Goal: Find contact information: Find contact information

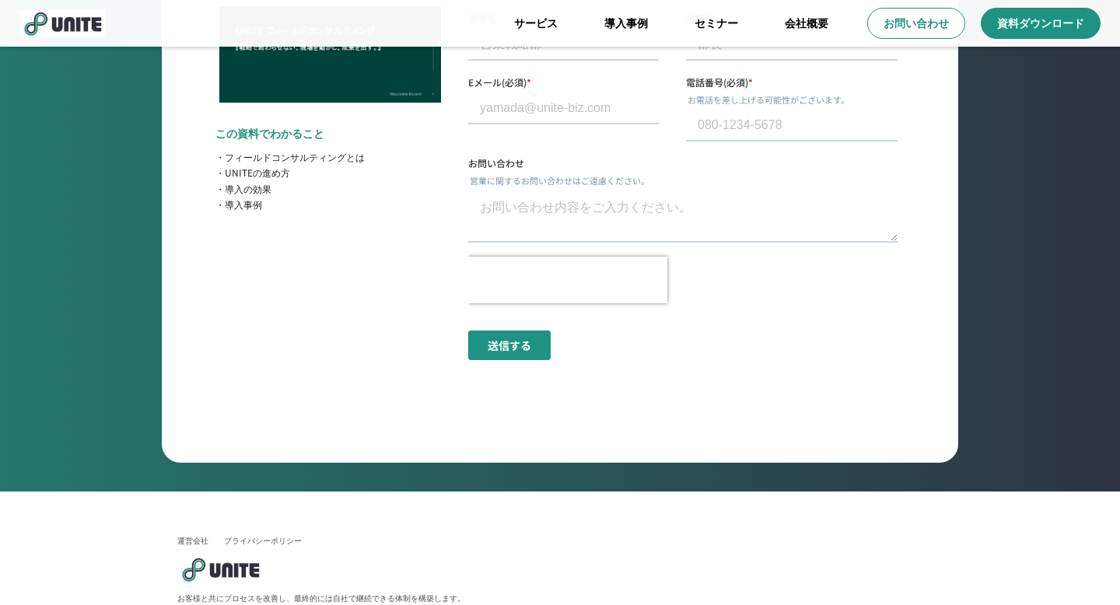
scroll to position [5994, 0]
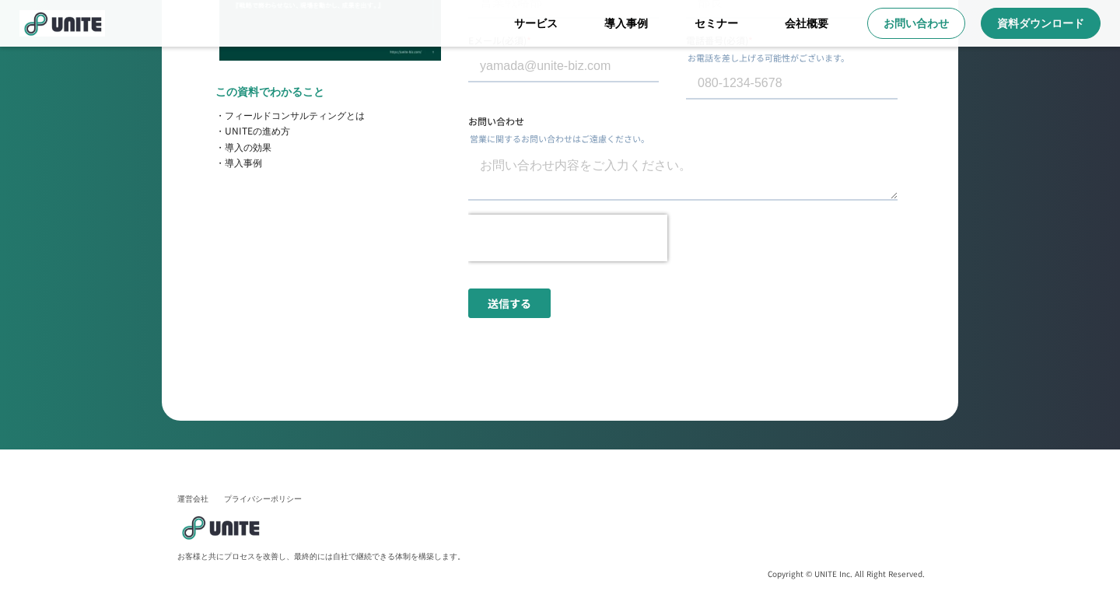
click at [198, 499] on link "運営会社" at bounding box center [192, 498] width 31 height 11
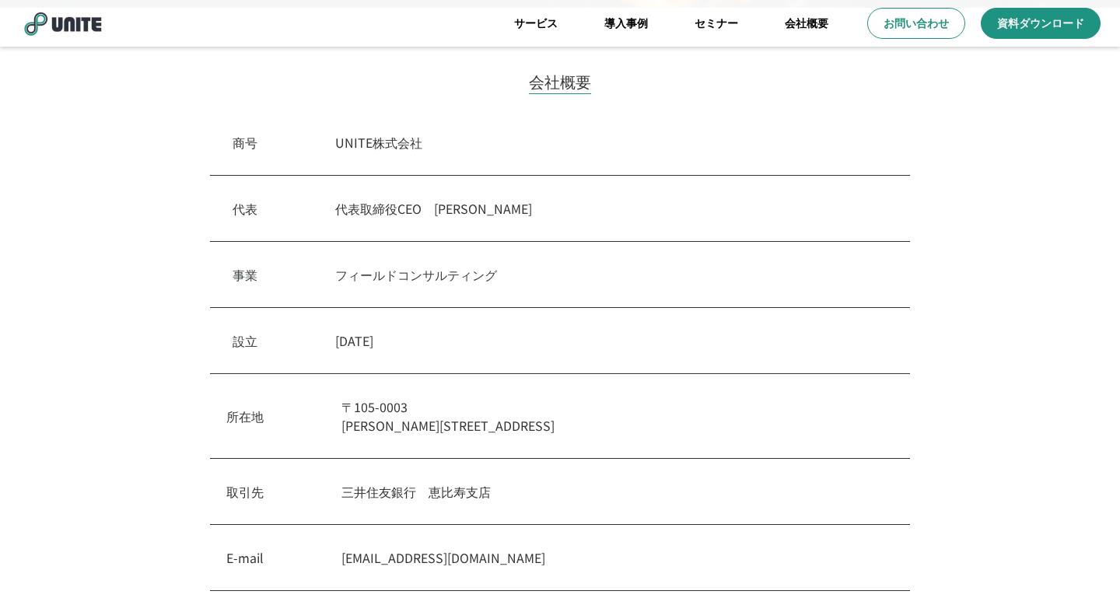
scroll to position [384, 0]
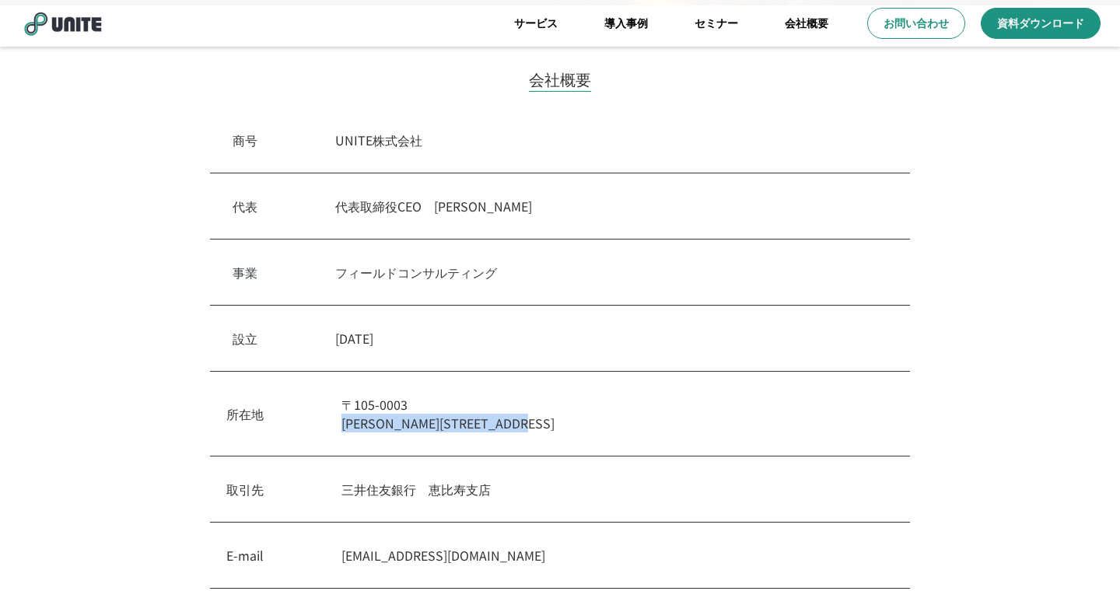
drag, startPoint x: 345, startPoint y: 421, endPoint x: 619, endPoint y: 422, distance: 273.9
click at [619, 422] on p "[STREET_ADDRESS][PERSON_NAME]オフィス内幸町" at bounding box center [618, 413] width 552 height 37
copy p "[PERSON_NAME][STREET_ADDRESS]"
click at [544, 201] on p "代表取締役CEO　[PERSON_NAME]" at bounding box center [611, 206] width 552 height 19
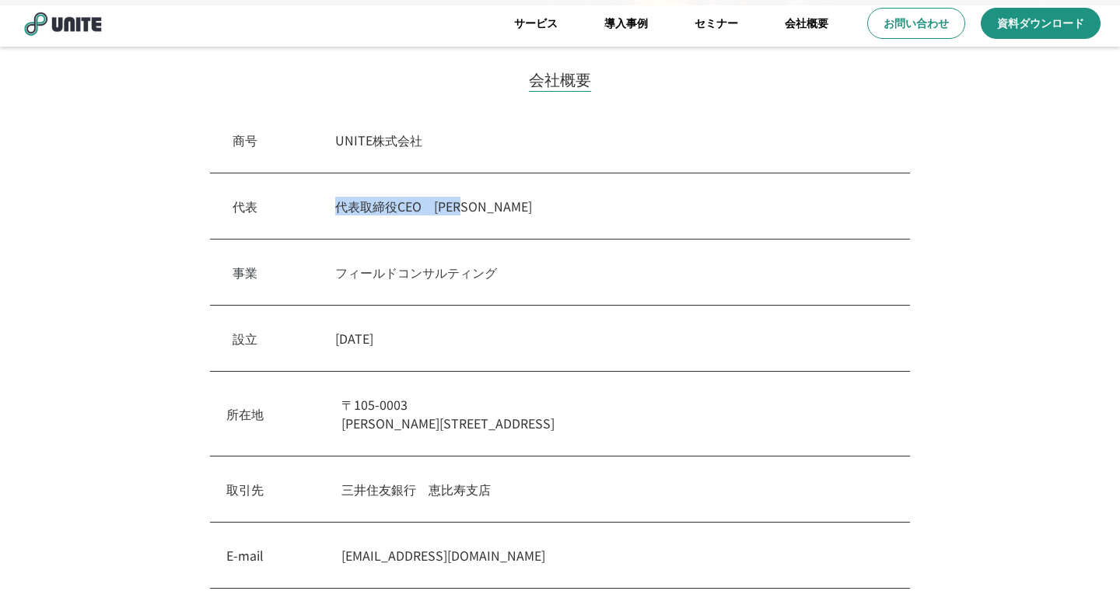
drag, startPoint x: 345, startPoint y: 207, endPoint x: 488, endPoint y: 209, distance: 143.2
click at [488, 209] on p "代表取締役CEO　[PERSON_NAME]" at bounding box center [611, 206] width 552 height 19
copy p "代表取締役CEO　[PERSON_NAME]"
click at [503, 240] on div "事業　 フィールドコンサルティング" at bounding box center [560, 273] width 700 height 66
drag, startPoint x: 629, startPoint y: 432, endPoint x: 492, endPoint y: 428, distance: 136.2
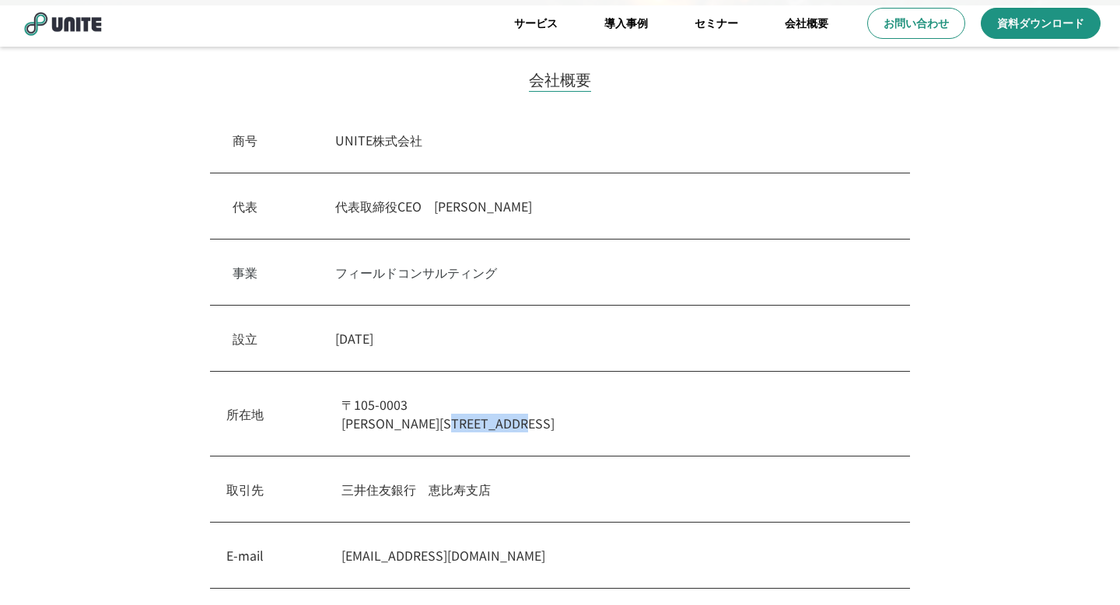
click at [492, 428] on p "[STREET_ADDRESS][PERSON_NAME]オフィス内幸町" at bounding box center [618, 413] width 552 height 37
copy p "クロスオフィス内幸町"
